Goal: Task Accomplishment & Management: Manage account settings

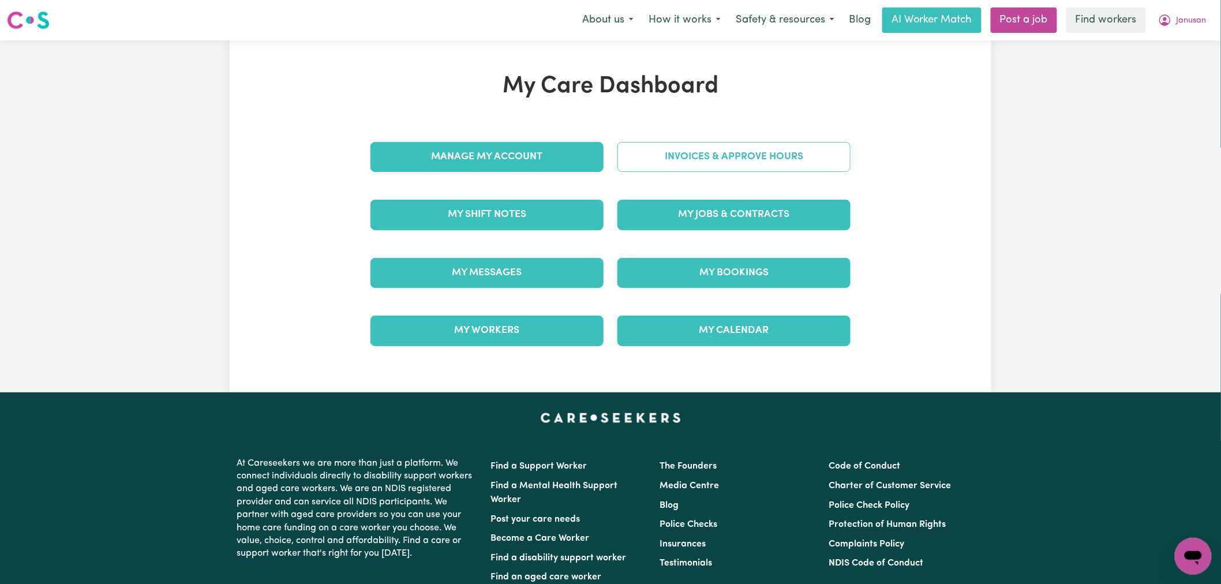
click at [699, 165] on link "Invoices & Approve Hours" at bounding box center [733, 157] width 233 height 30
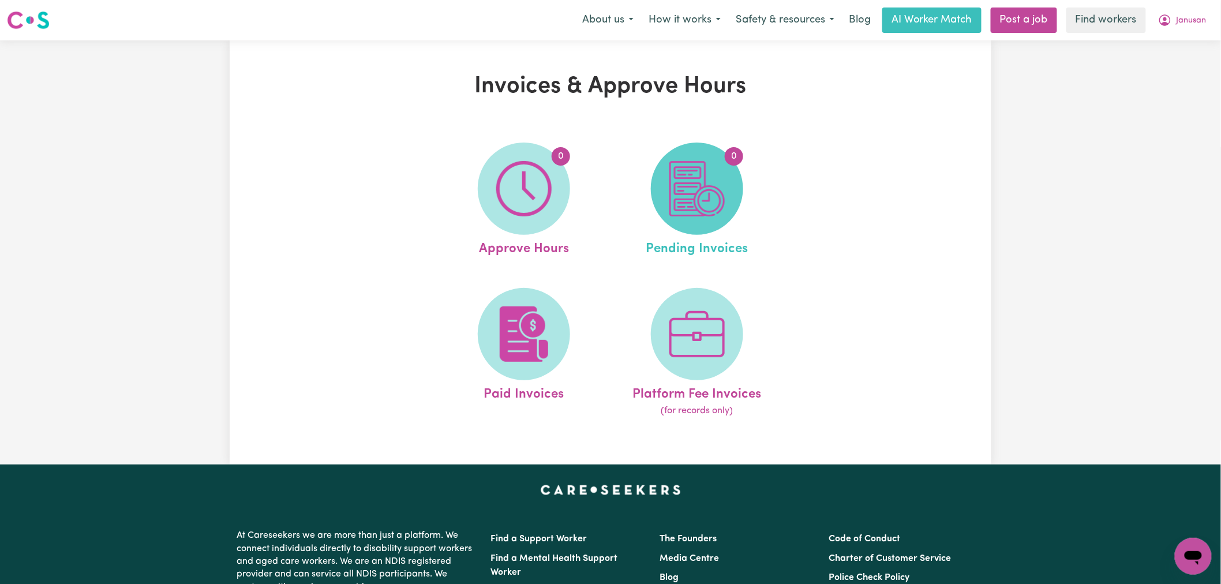
click at [693, 189] on img at bounding box center [696, 188] width 55 height 55
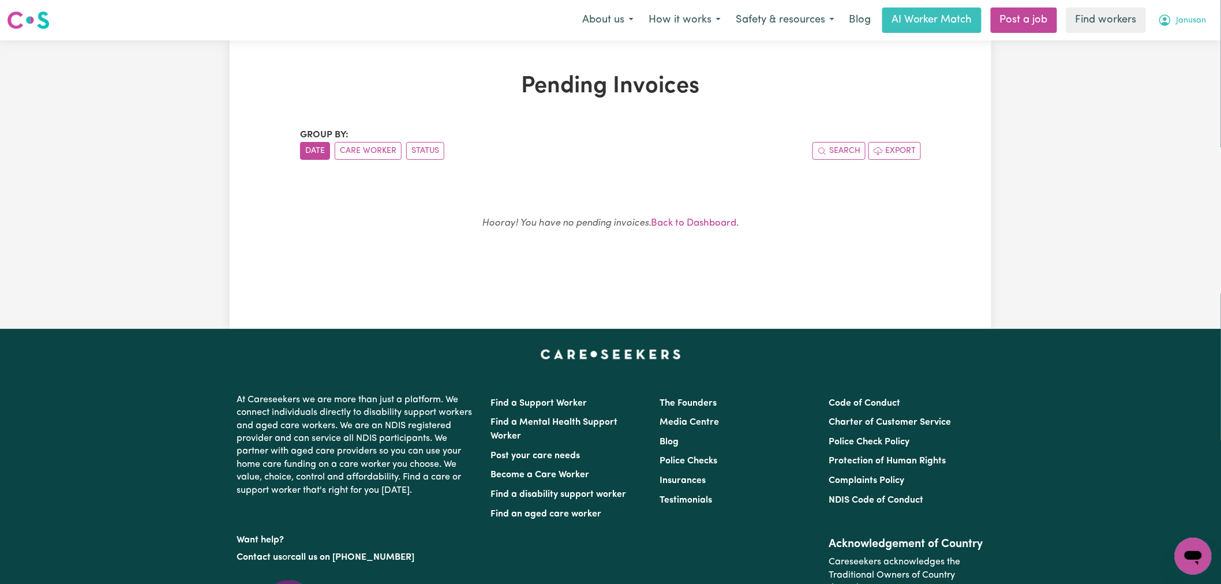
click at [1190, 31] on button "Janusan" at bounding box center [1182, 20] width 63 height 24
click at [1187, 47] on link "My Dashboard" at bounding box center [1167, 45] width 91 height 22
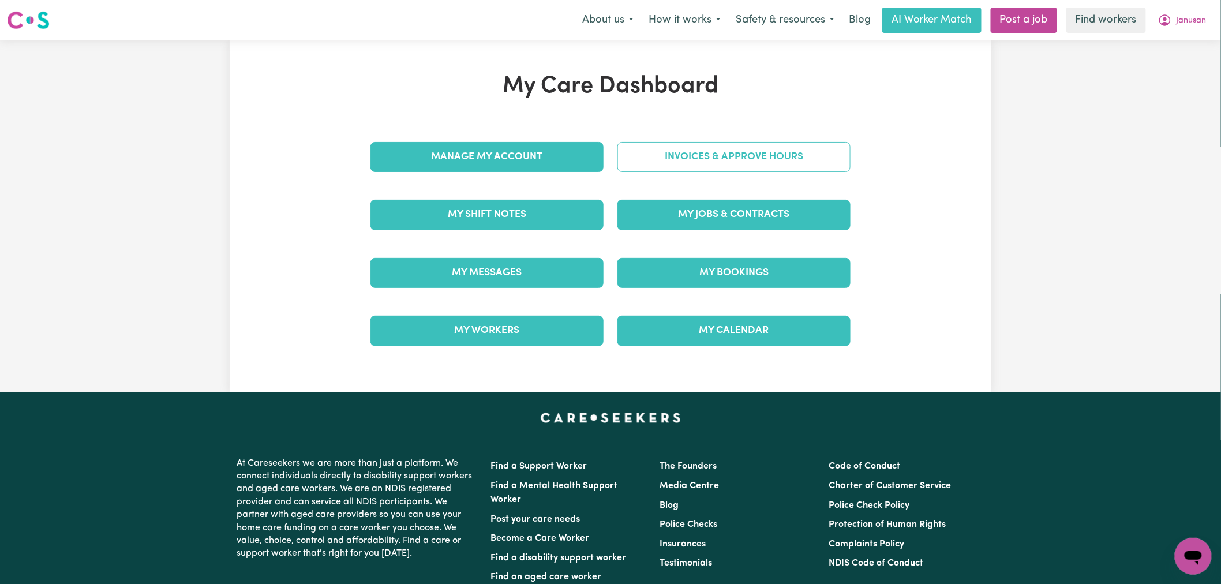
click at [718, 160] on link "Invoices & Approve Hours" at bounding box center [733, 157] width 233 height 30
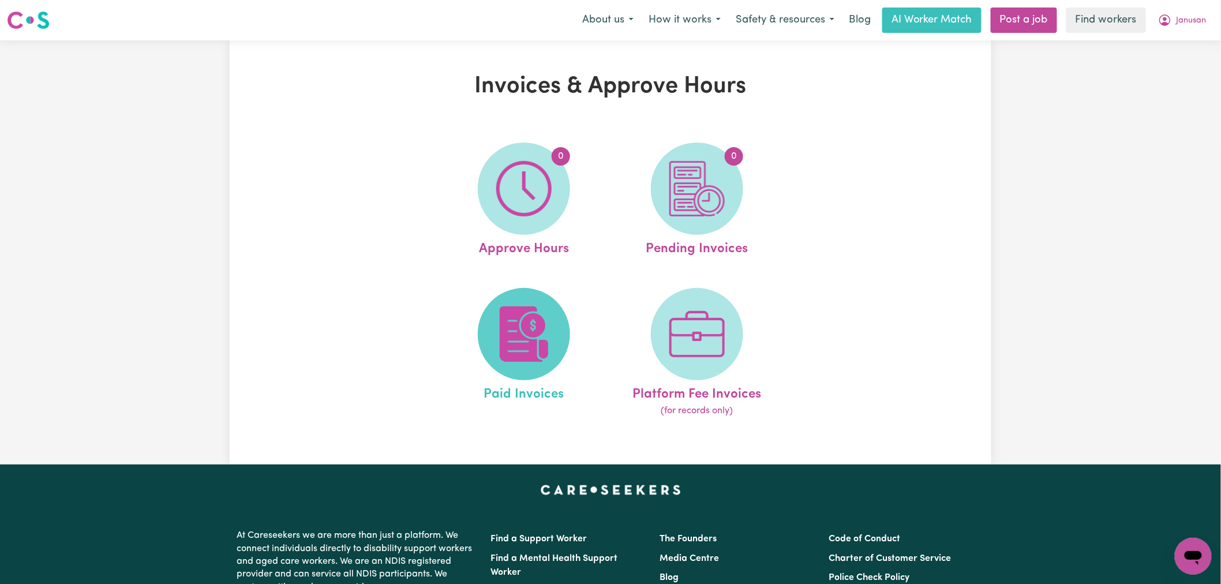
click at [497, 302] on span at bounding box center [524, 334] width 92 height 92
